Goal: Navigation & Orientation: Find specific page/section

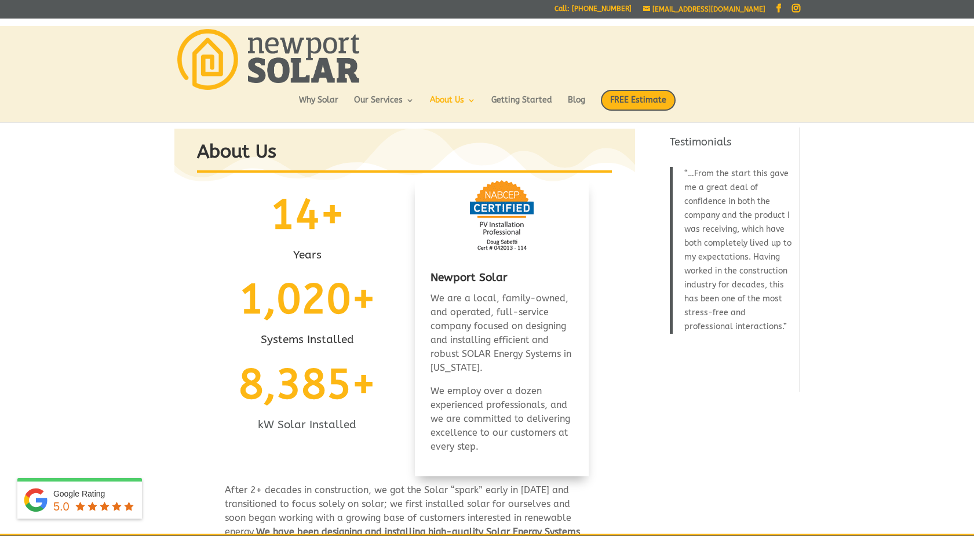
click at [300, 55] on img at bounding box center [268, 59] width 182 height 61
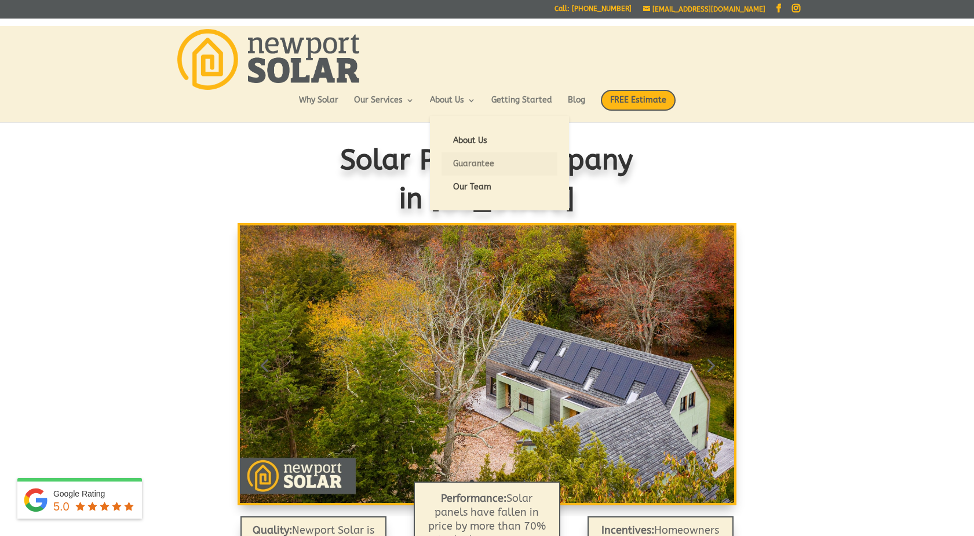
click at [481, 170] on link "Guarantee" at bounding box center [499, 163] width 116 height 23
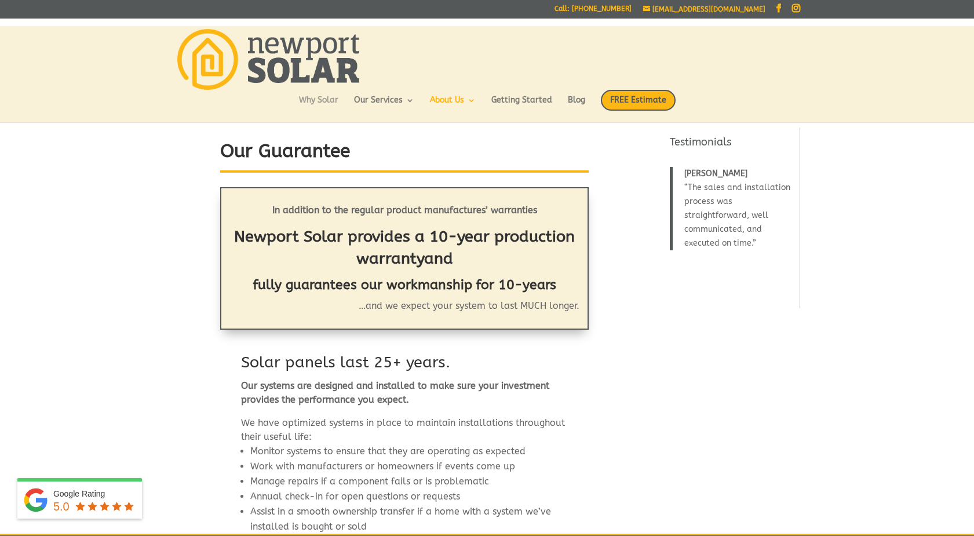
click at [323, 104] on link "Why Solar" at bounding box center [318, 106] width 39 height 20
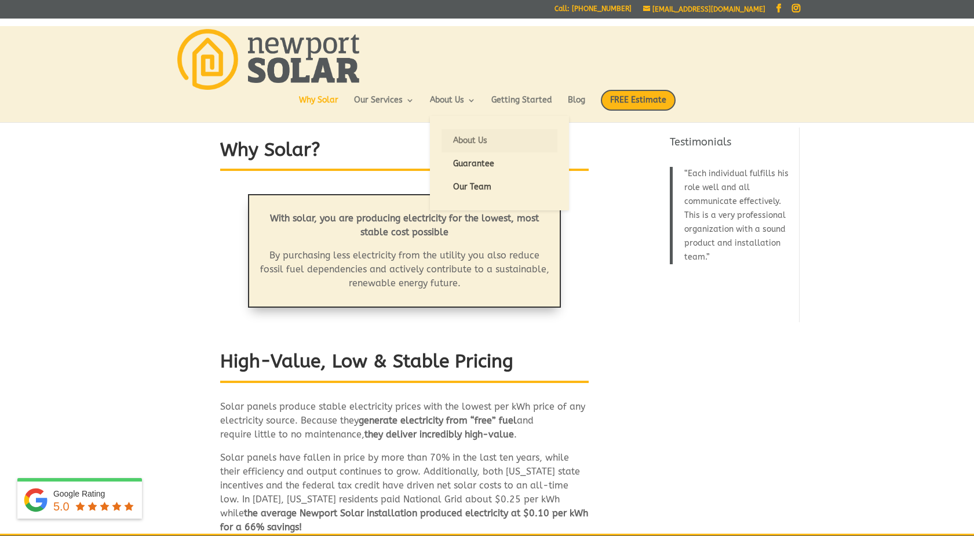
click at [465, 138] on link "About Us" at bounding box center [499, 140] width 116 height 23
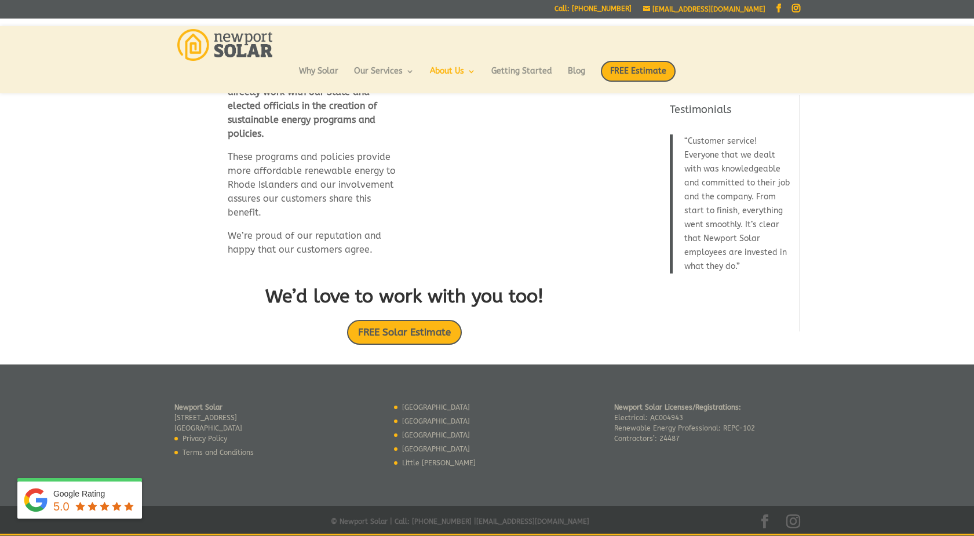
scroll to position [691, 0]
